Goal: Entertainment & Leisure: Consume media (video, audio)

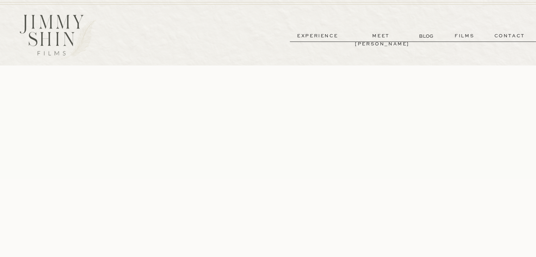
click at [265, 35] on p "meet [PERSON_NAME]" at bounding box center [381, 36] width 52 height 8
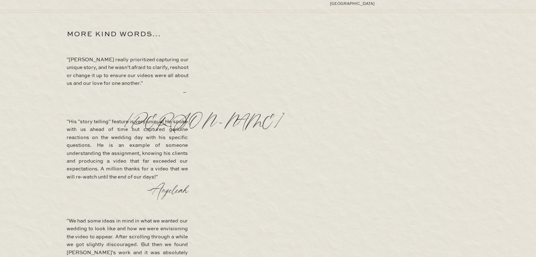
scroll to position [1367, 0]
drag, startPoint x: 322, startPoint y: 121, endPoint x: 196, endPoint y: 177, distance: 137.3
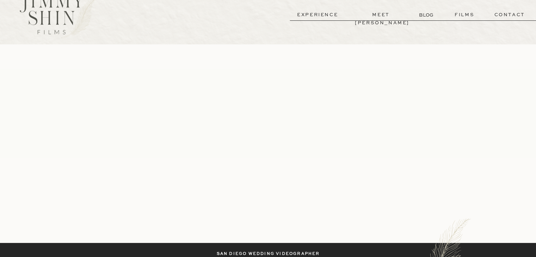
scroll to position [0, 0]
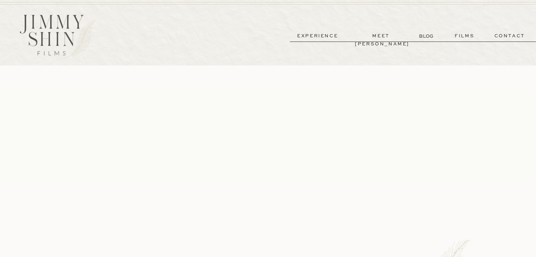
click at [265, 36] on p "experience" at bounding box center [317, 36] width 52 height 8
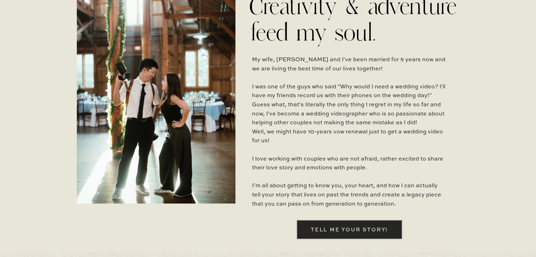
scroll to position [107, 0]
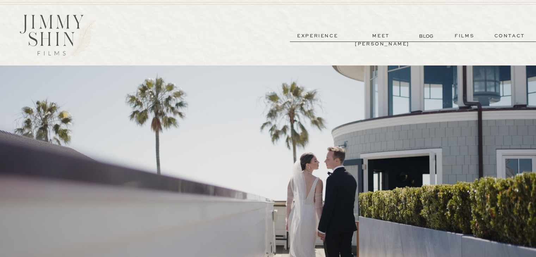
click at [389, 35] on p "meet [PERSON_NAME]" at bounding box center [381, 36] width 52 height 8
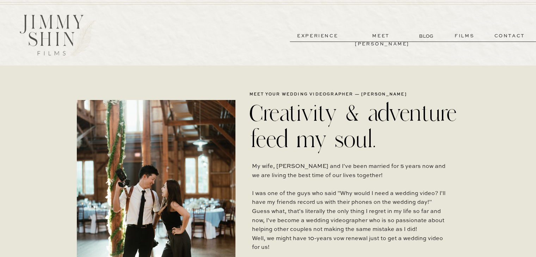
click at [464, 36] on p "films" at bounding box center [464, 36] width 35 height 8
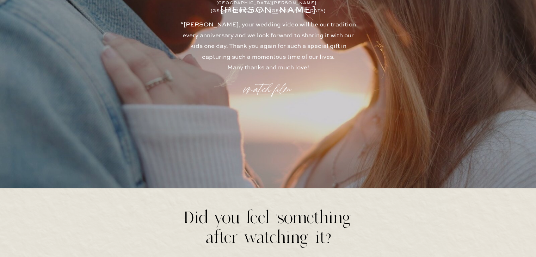
scroll to position [1950, 0]
click at [262, 91] on p "watch film" at bounding box center [268, 84] width 51 height 27
click at [438, 36] on icon at bounding box center [436, 39] width 21 height 21
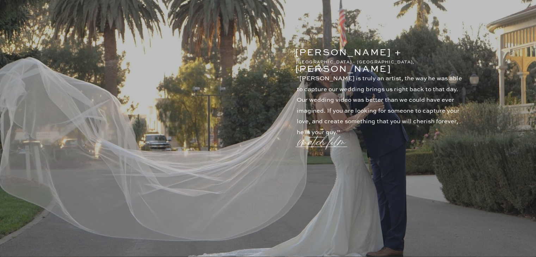
scroll to position [1278, 0]
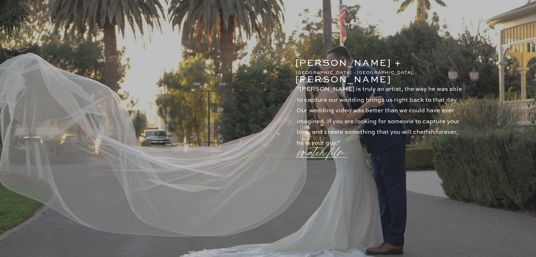
click at [321, 154] on p "watch film" at bounding box center [323, 148] width 51 height 27
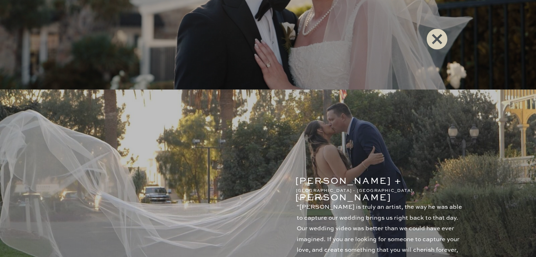
scroll to position [1156, 0]
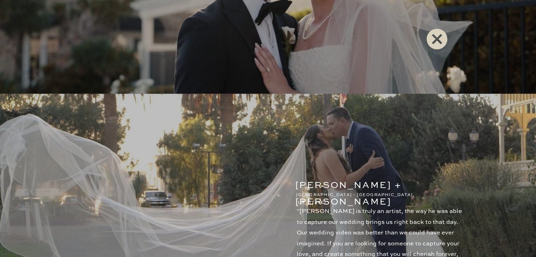
click at [433, 38] on icon at bounding box center [436, 39] width 21 height 21
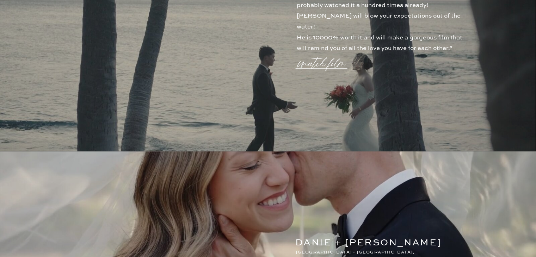
scroll to position [510, 0]
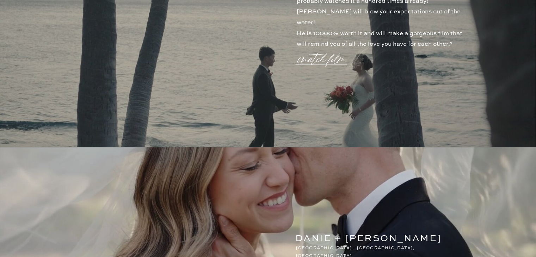
scroll to position [1950, 0]
